Goal: Find specific page/section: Find specific page/section

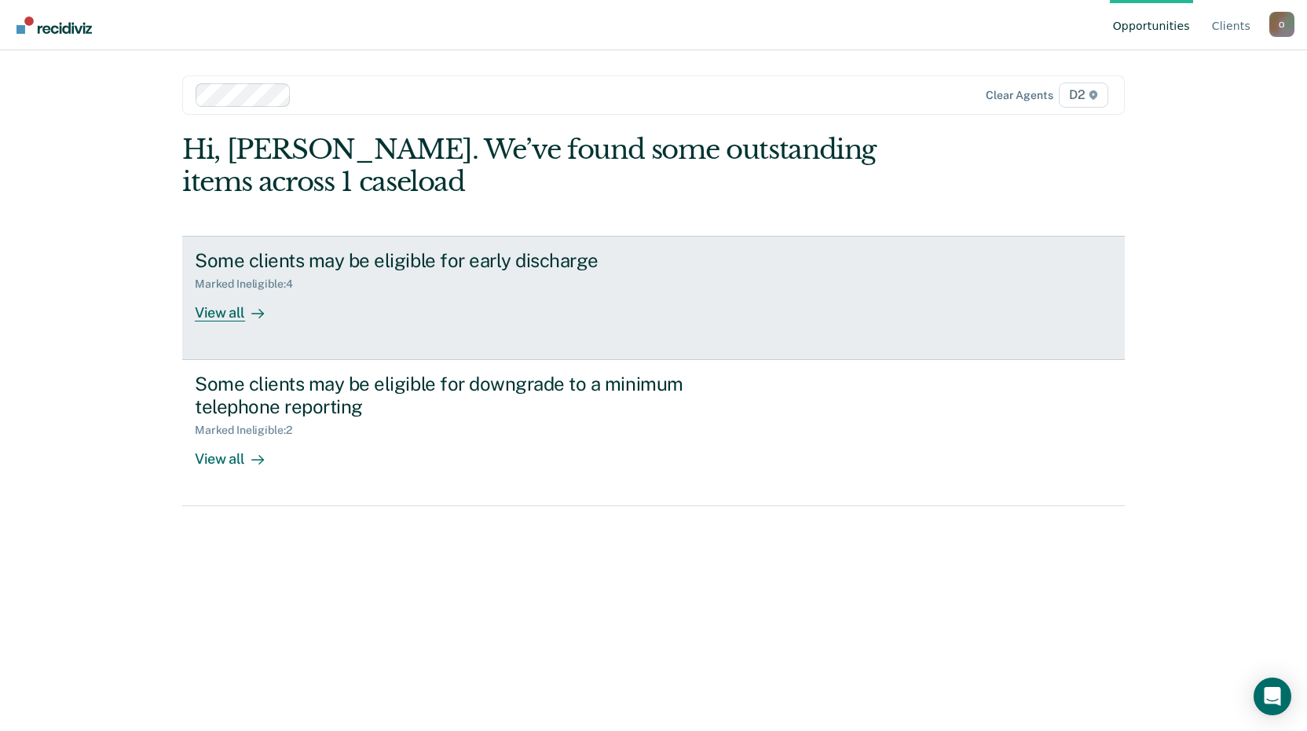
click at [370, 263] on div "Some clients may be eligible for early discharge" at bounding box center [471, 260] width 552 height 23
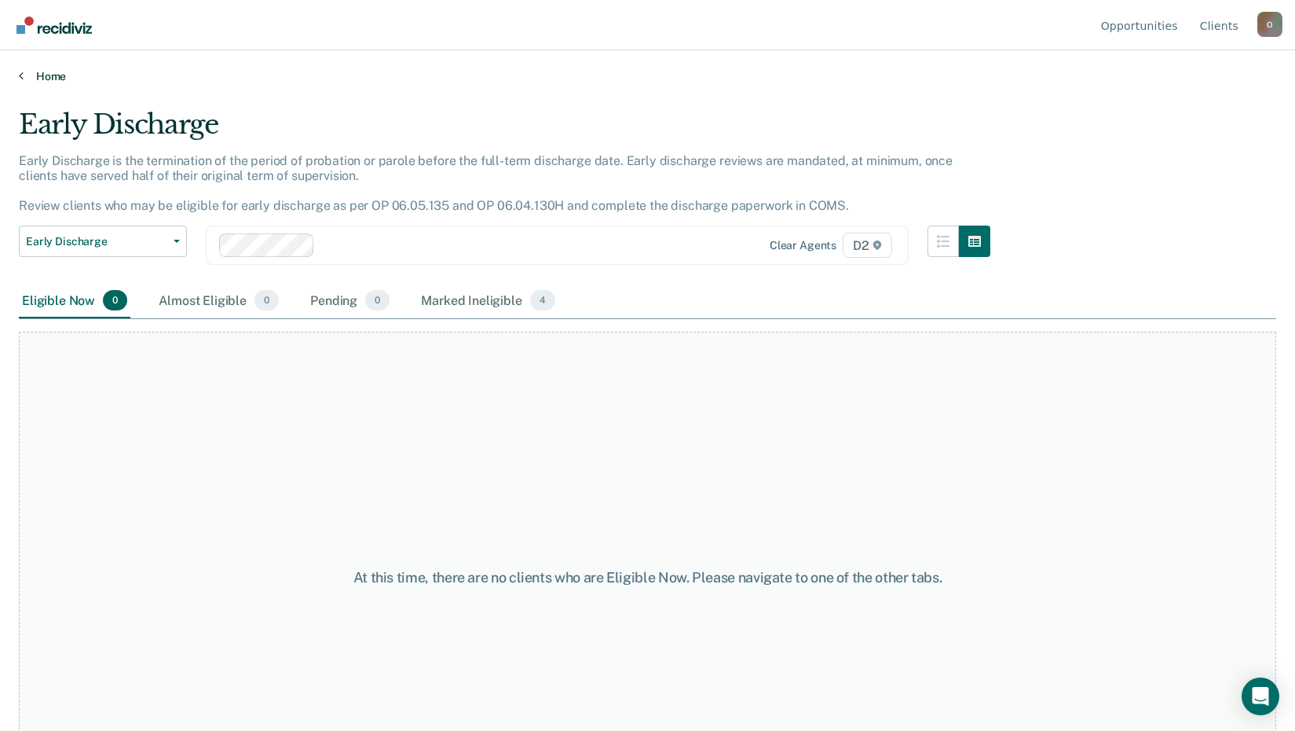
click at [37, 72] on link "Home" at bounding box center [648, 76] width 1258 height 14
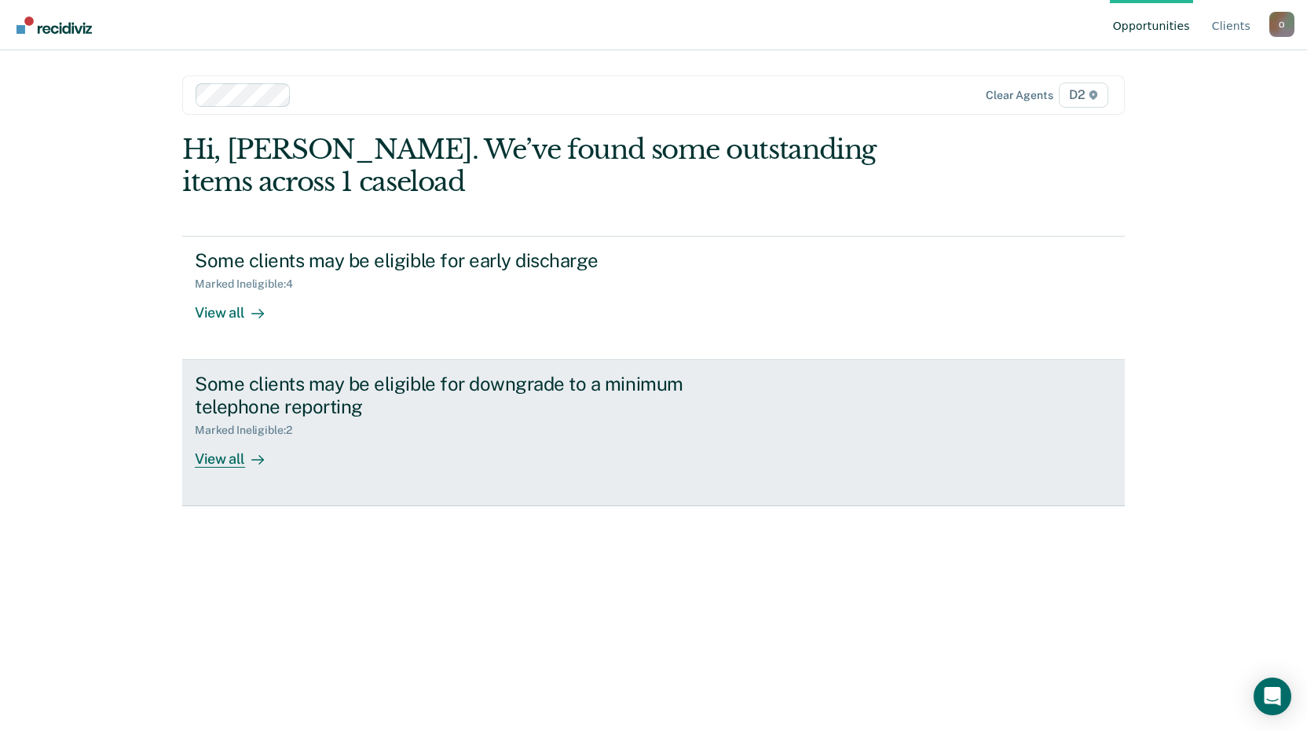
click at [305, 385] on div "Some clients may be eligible for downgrade to a minimum telephone reporting" at bounding box center [471, 395] width 552 height 46
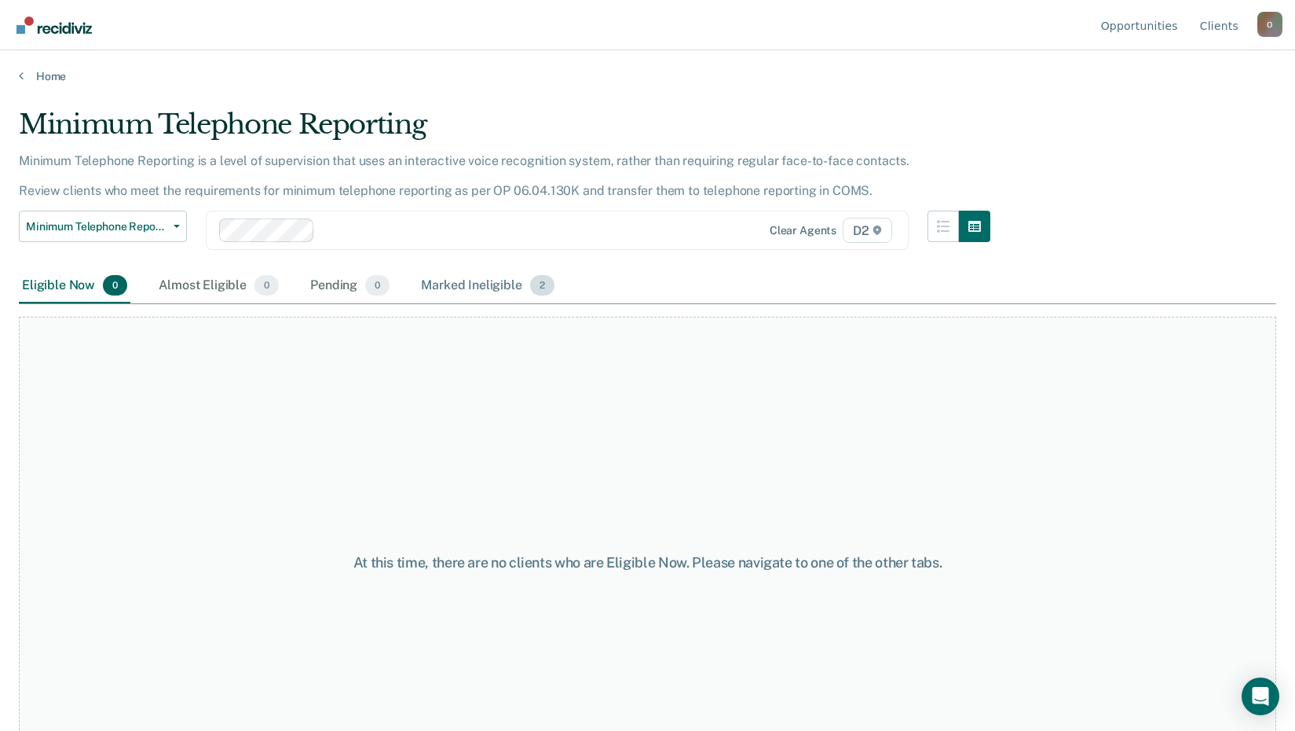
click at [464, 288] on div "Marked Ineligible 2" at bounding box center [488, 286] width 140 height 35
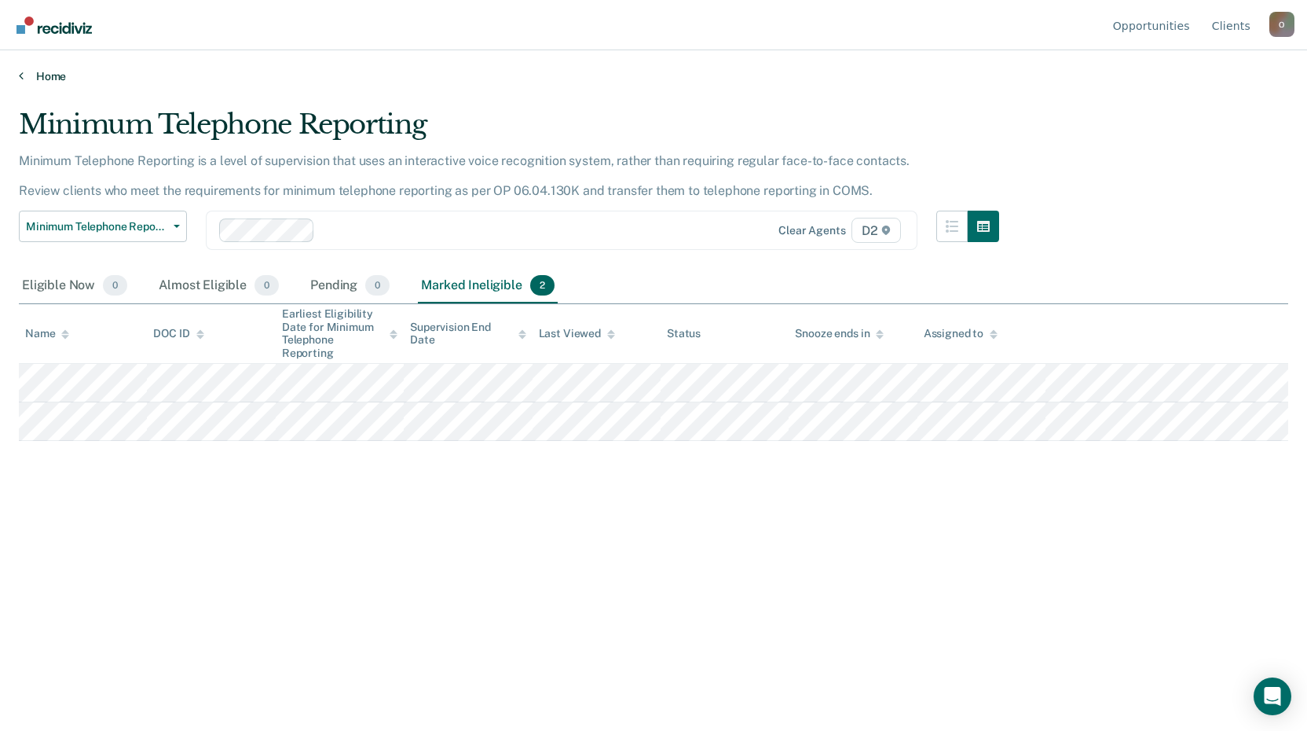
click at [41, 78] on link "Home" at bounding box center [654, 76] width 1270 height 14
